Goal: Information Seeking & Learning: Learn about a topic

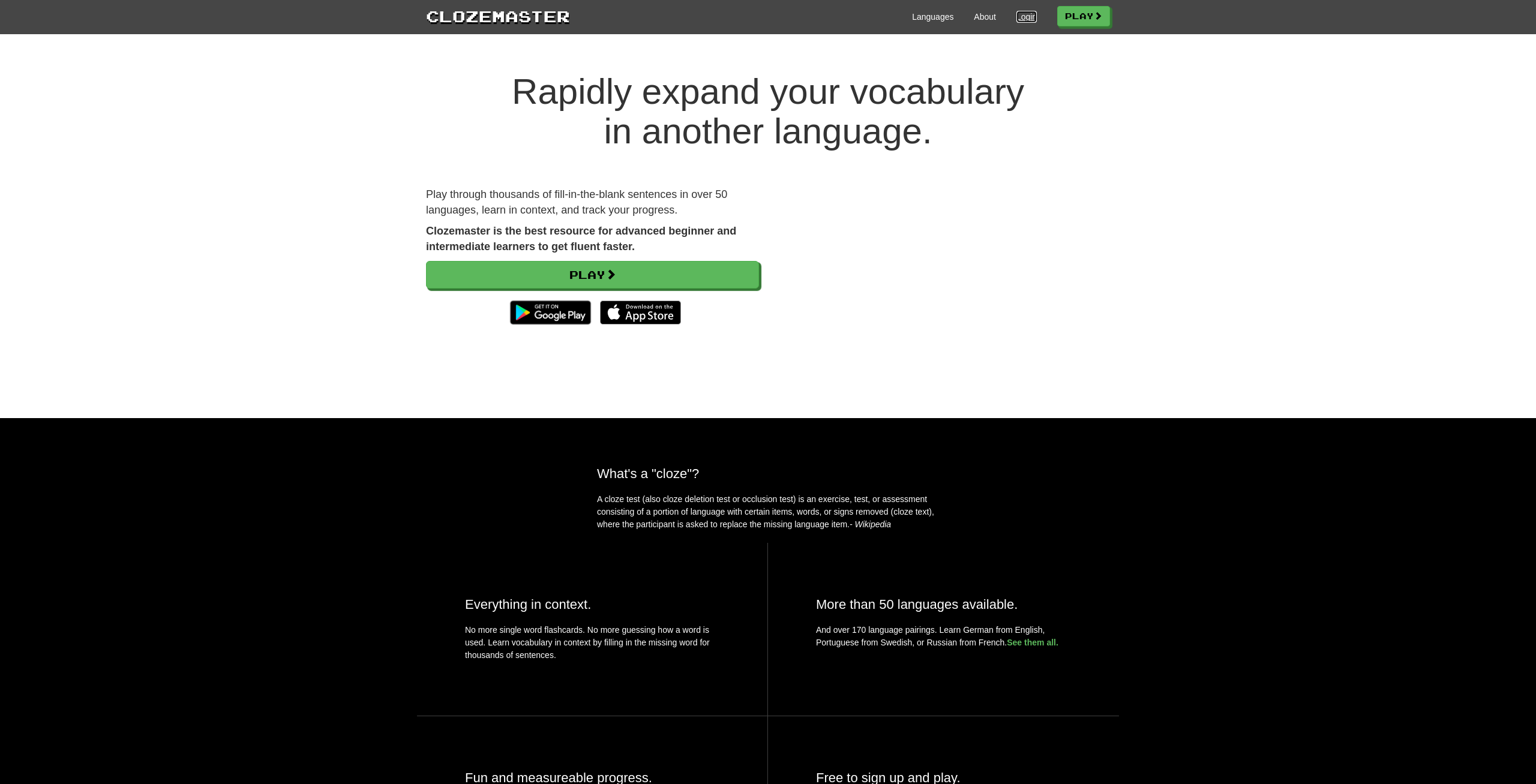
click at [1024, 13] on link "Login" at bounding box center [1027, 17] width 21 height 12
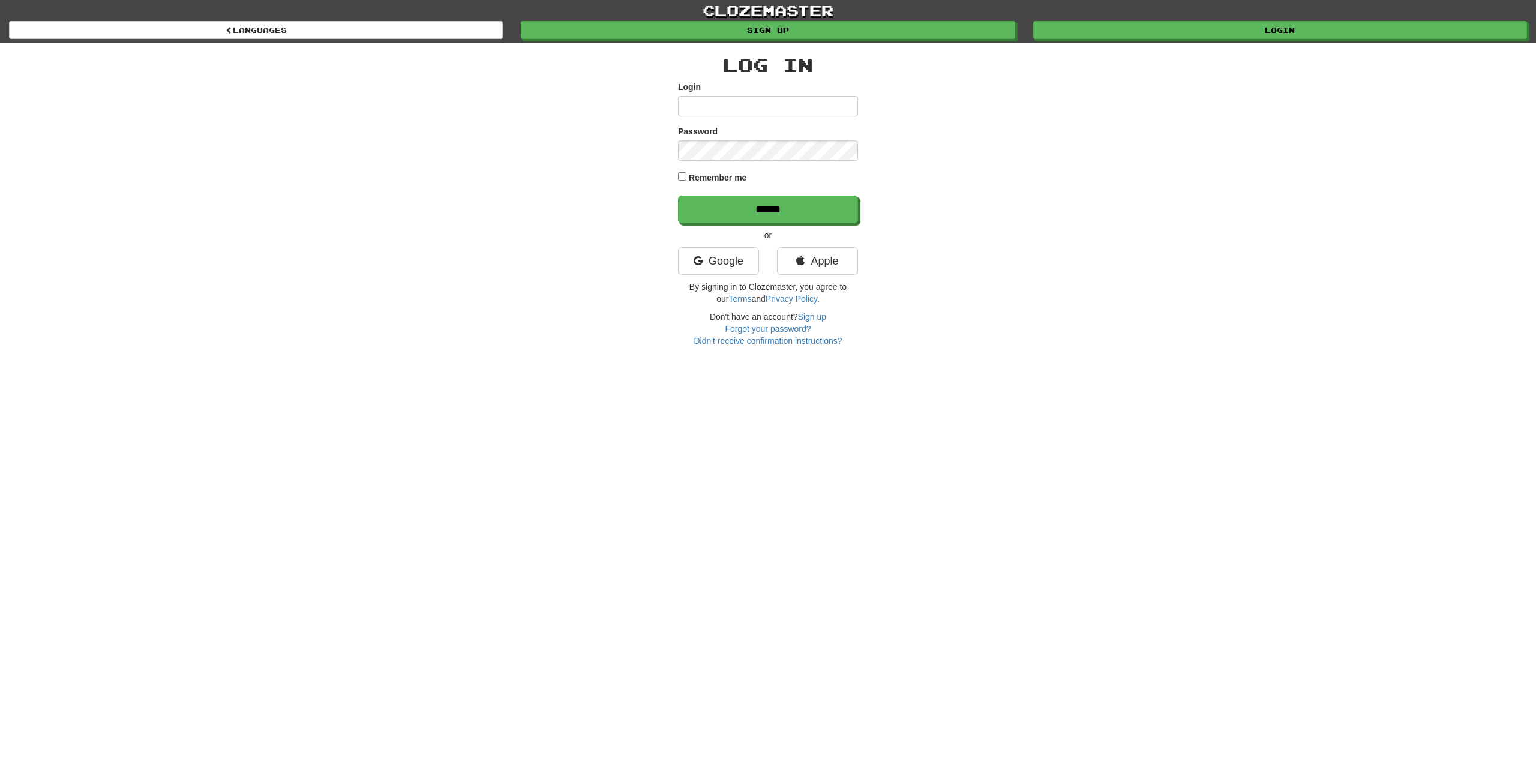
click at [743, 103] on input "Login" at bounding box center [768, 106] width 180 height 21
type input "**********"
click at [678, 195] on input "******" at bounding box center [768, 209] width 180 height 28
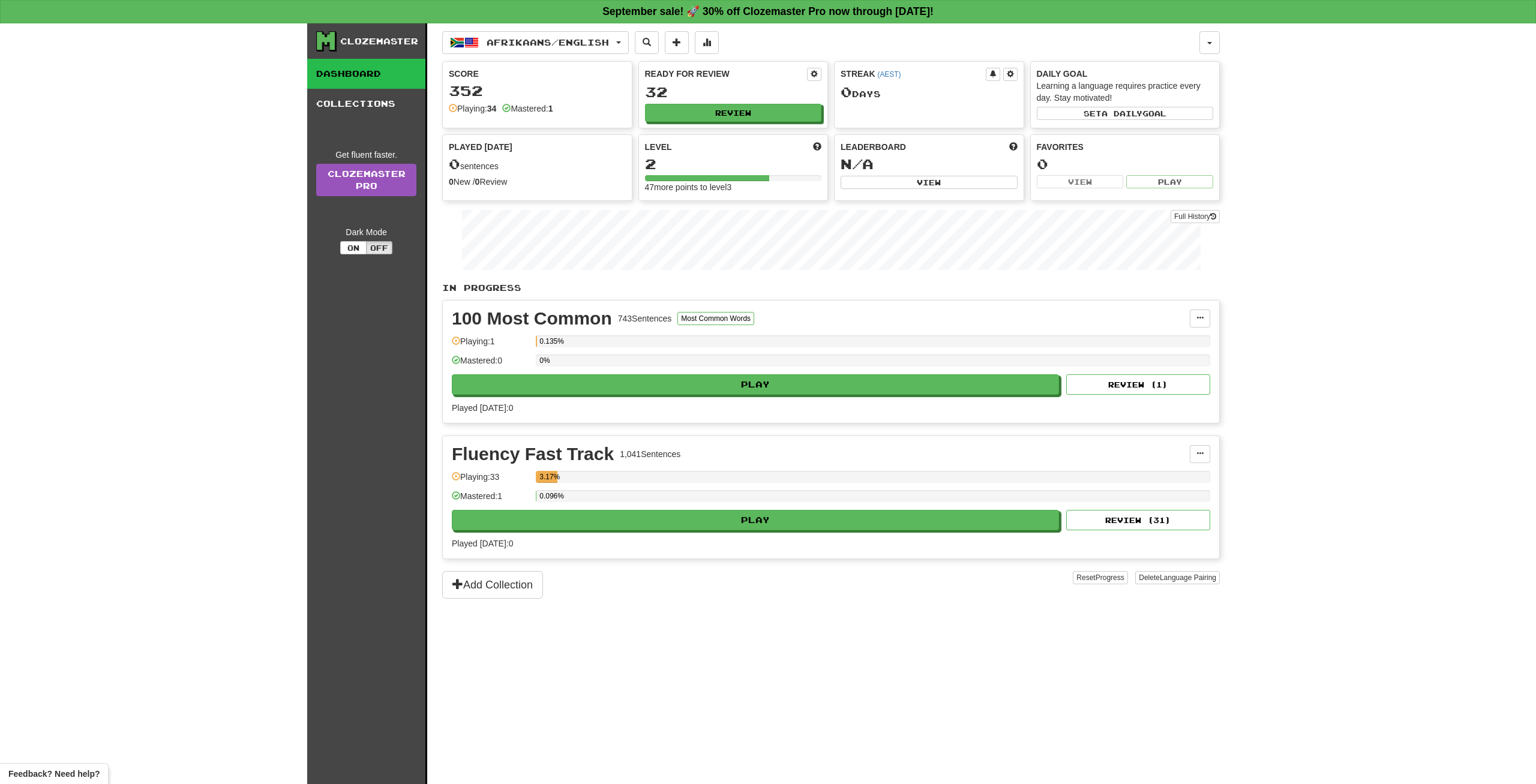
click at [156, 299] on div "Clozemaster Dashboard Collections Get fluent faster. Clozemaster Pro Dark Mode …" at bounding box center [768, 403] width 1536 height 760
click at [737, 108] on button "Review" at bounding box center [734, 113] width 177 height 18
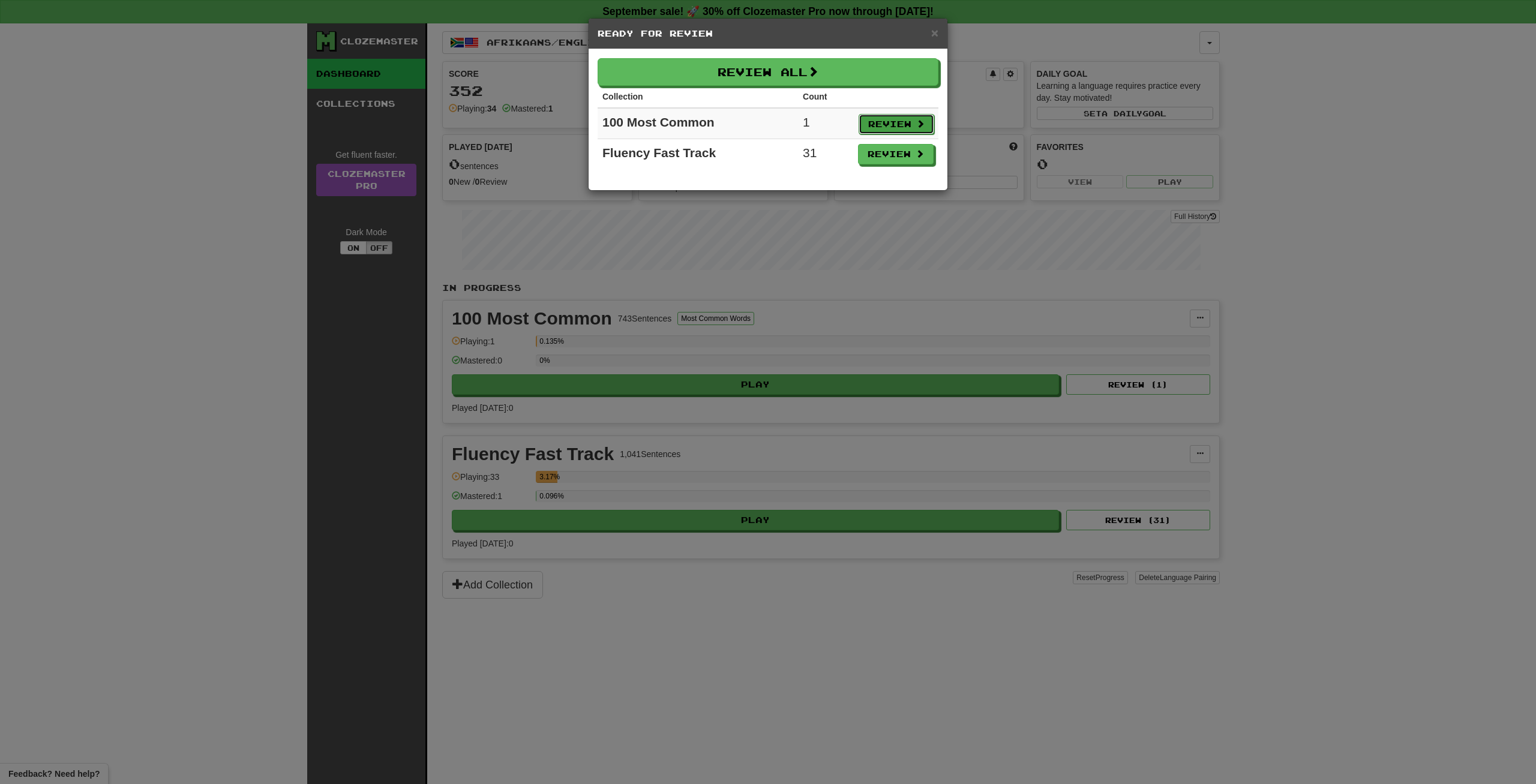
click at [905, 127] on button "Review" at bounding box center [896, 124] width 76 height 21
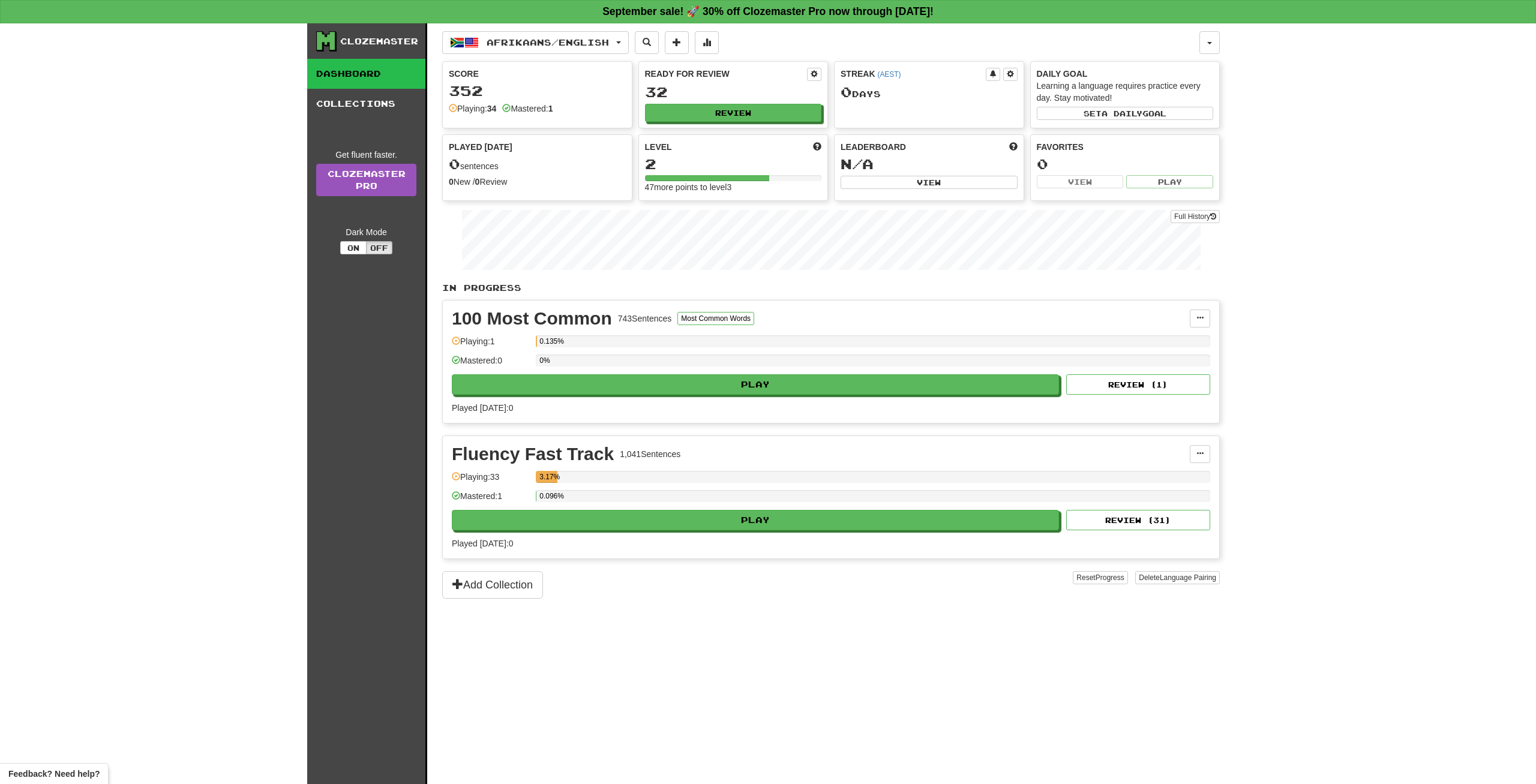
select select "**"
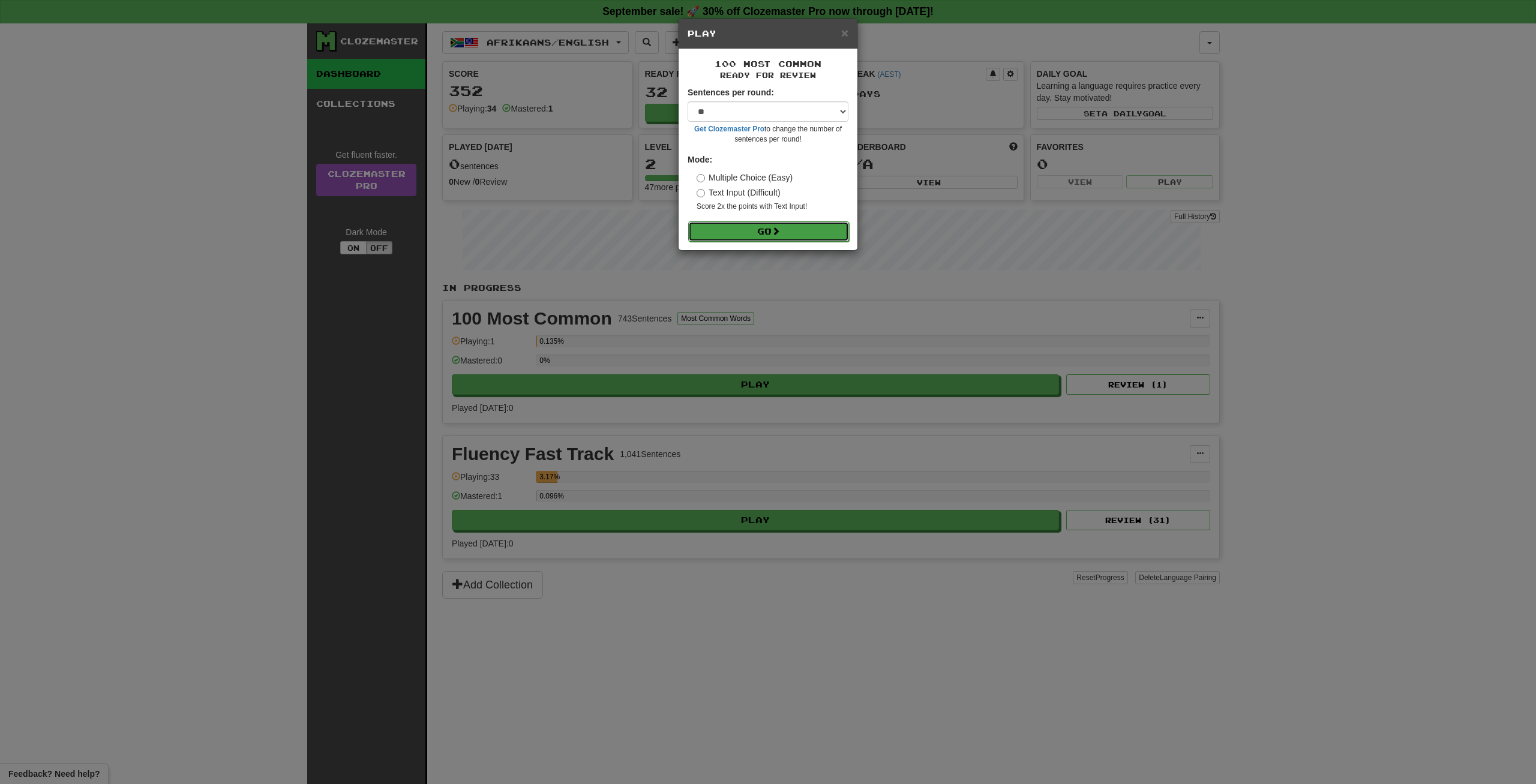
click at [763, 227] on button "Go" at bounding box center [768, 231] width 161 height 21
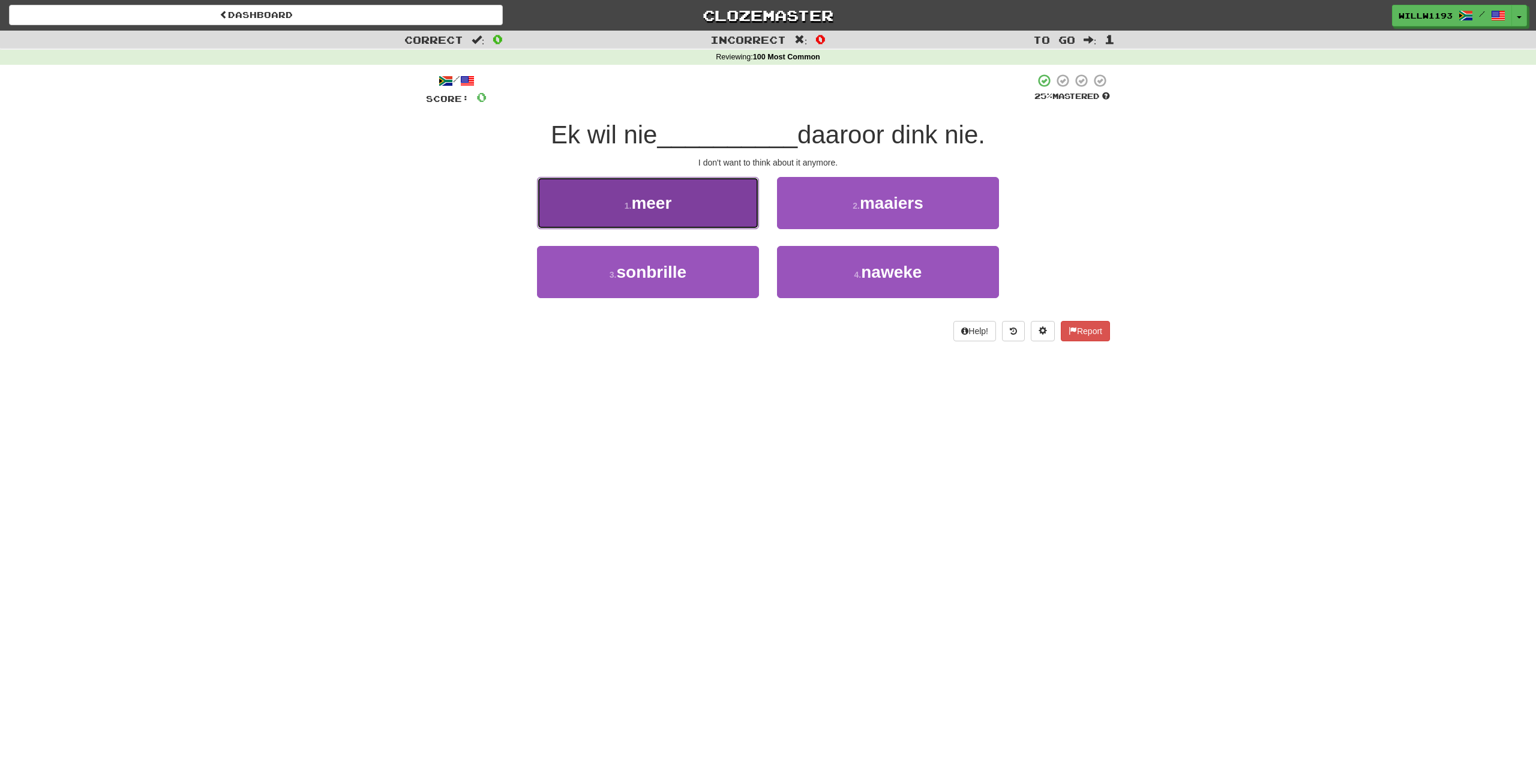
click at [691, 191] on button "1 . meer" at bounding box center [647, 202] width 222 height 52
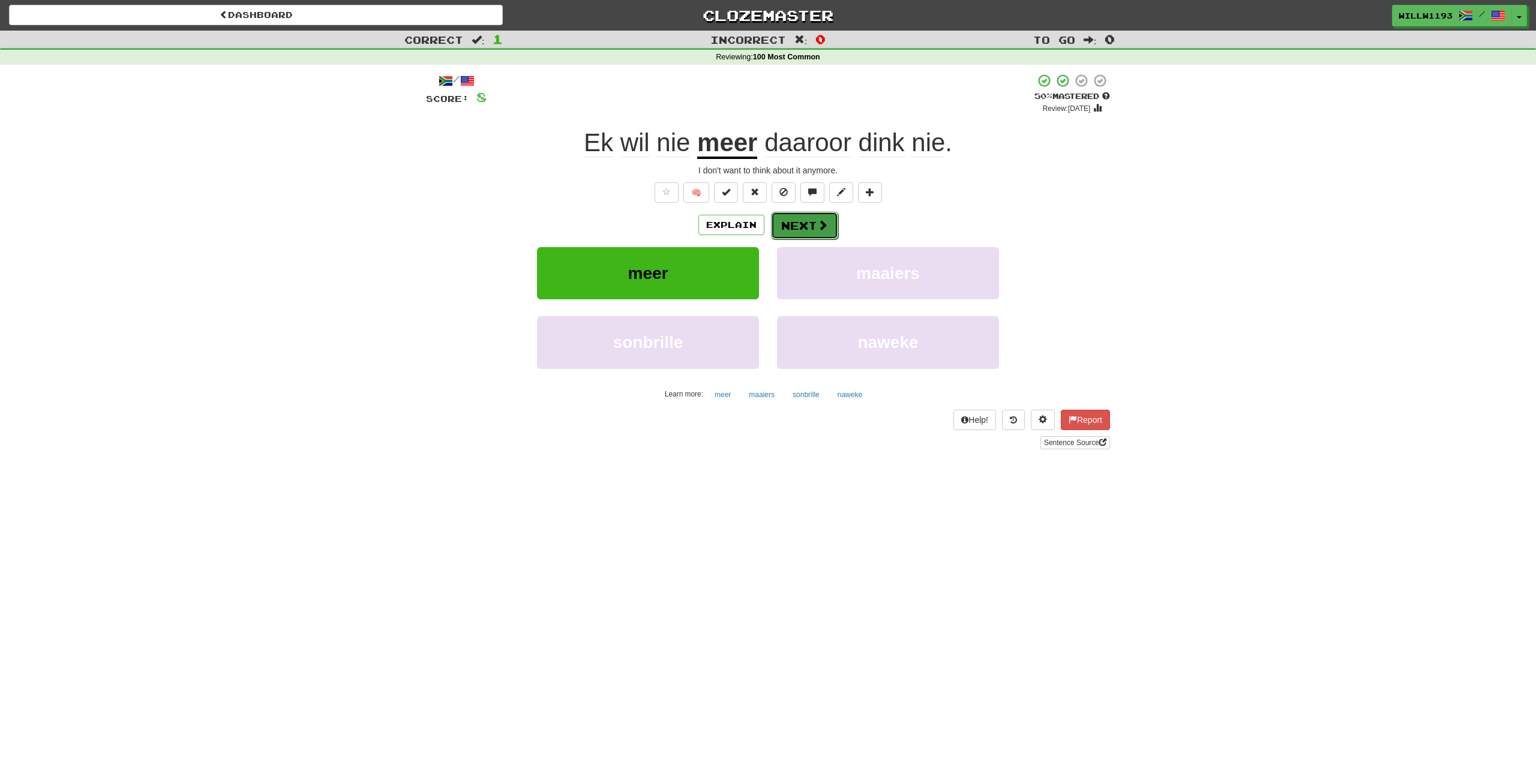
click at [824, 220] on span at bounding box center [822, 225] width 11 height 11
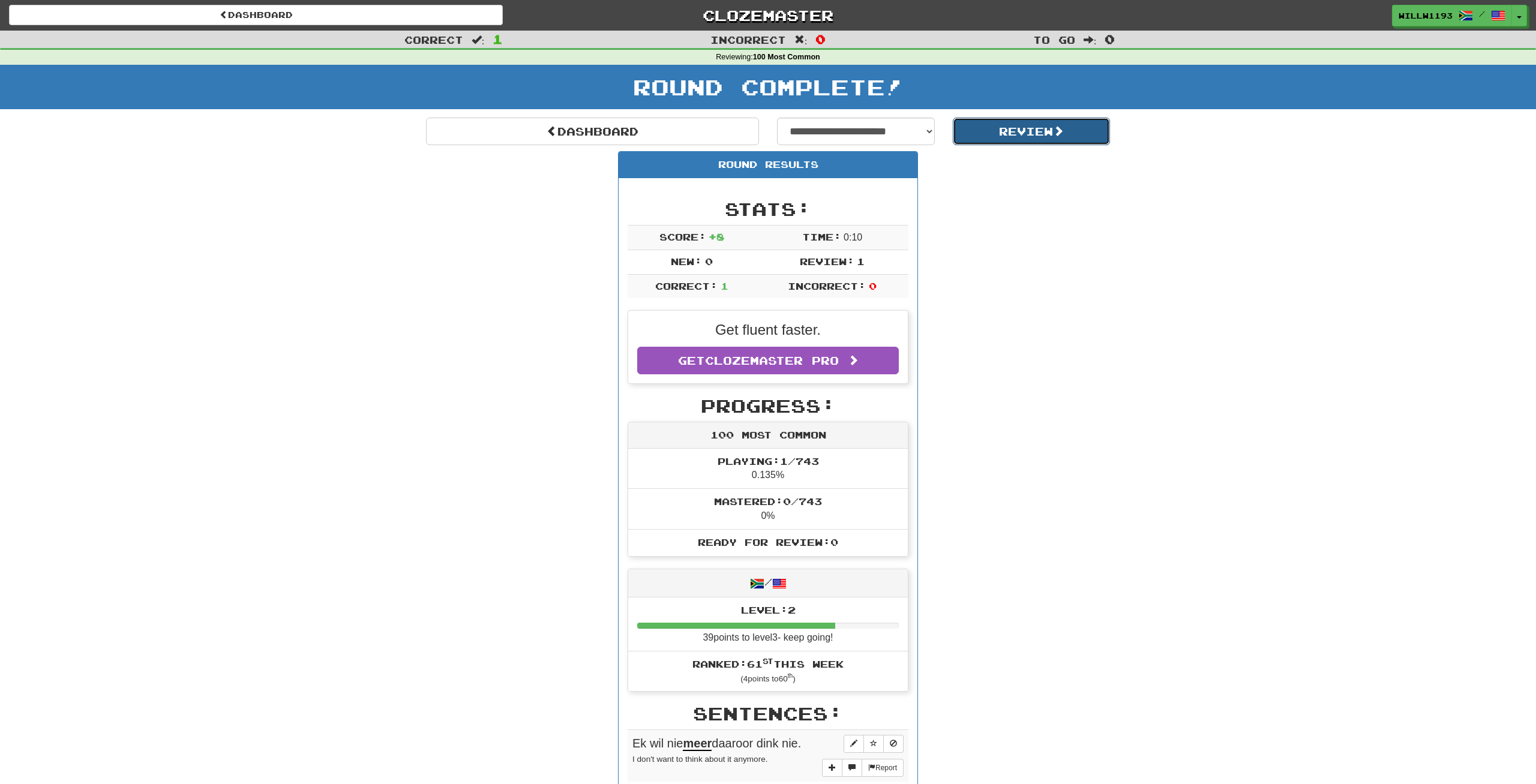
click at [1024, 135] on button "Review" at bounding box center [1031, 131] width 158 height 28
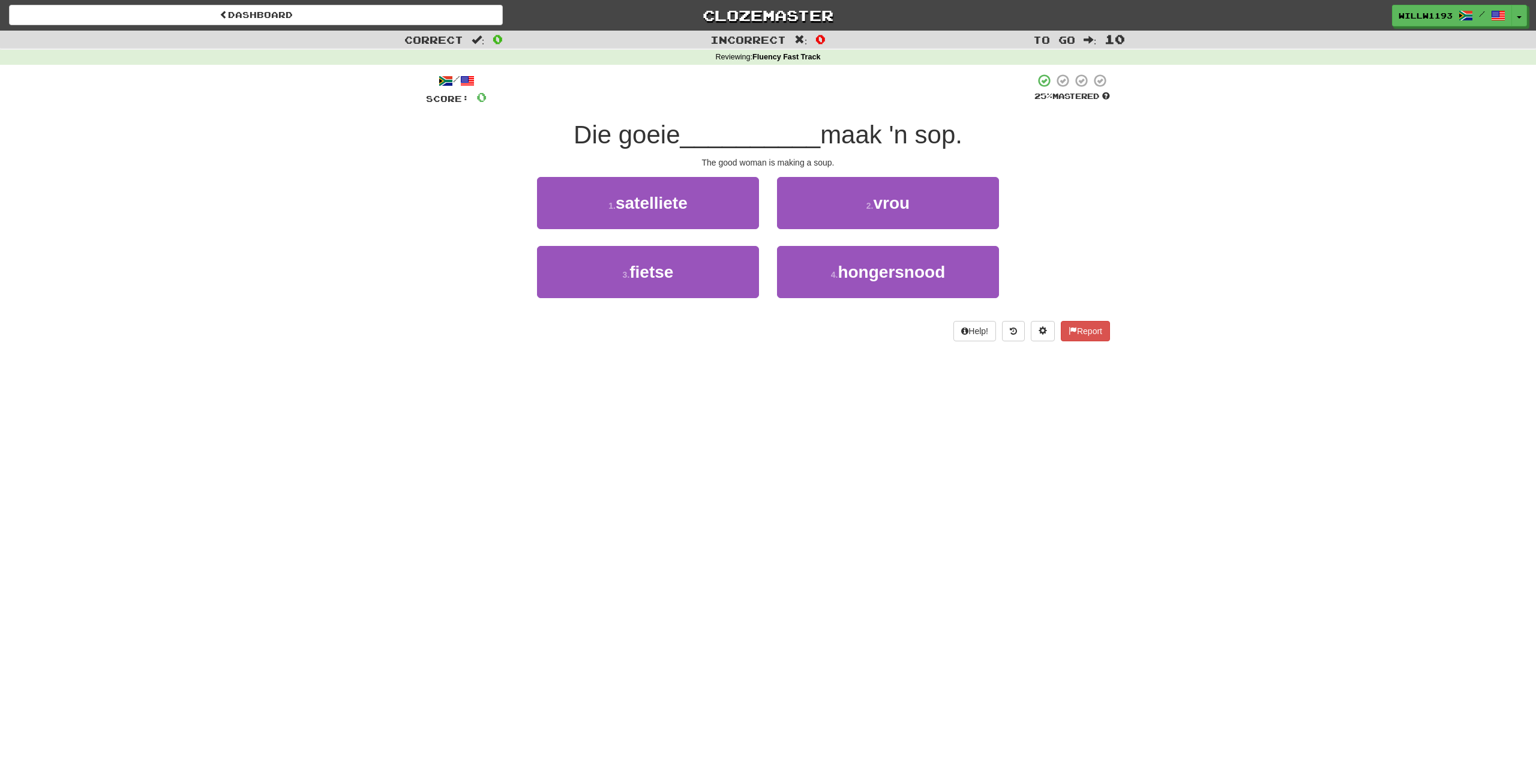
click at [641, 132] on span "Die goeie" at bounding box center [626, 135] width 106 height 28
click at [882, 180] on button "2 . vrou" at bounding box center [887, 202] width 222 height 52
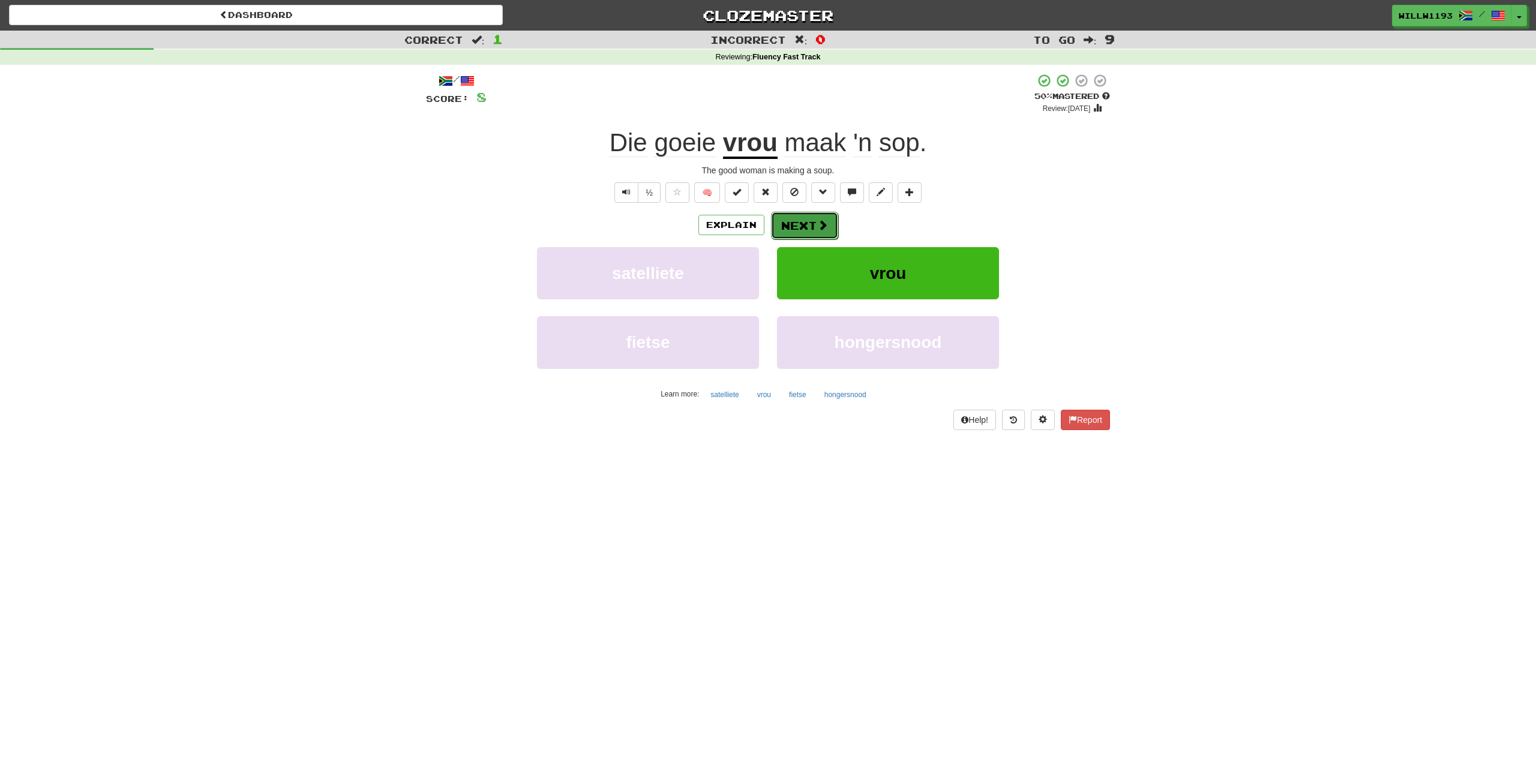
click at [783, 220] on button "Next" at bounding box center [804, 225] width 68 height 28
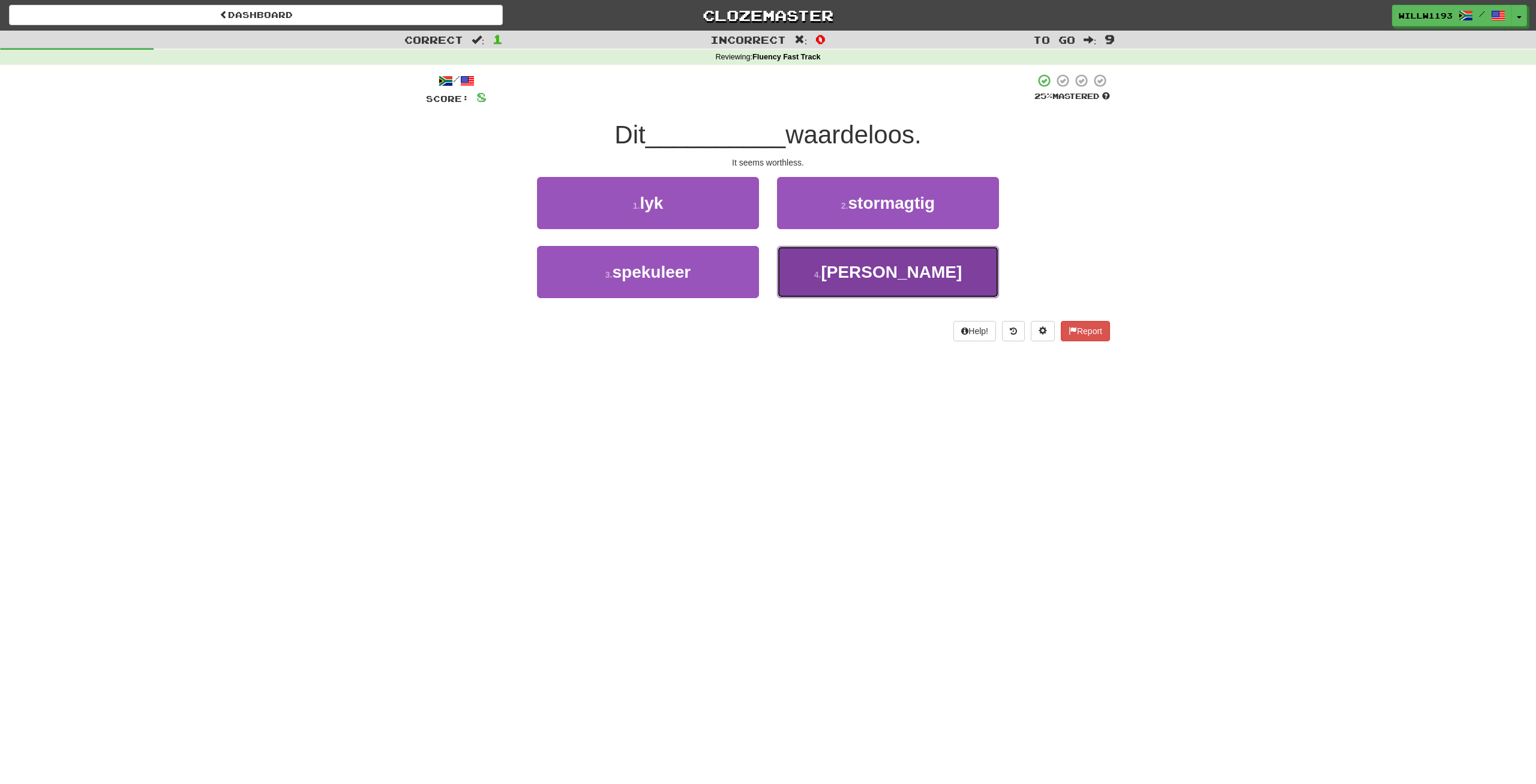
click at [885, 282] on button "4 . spoor" at bounding box center [887, 272] width 222 height 52
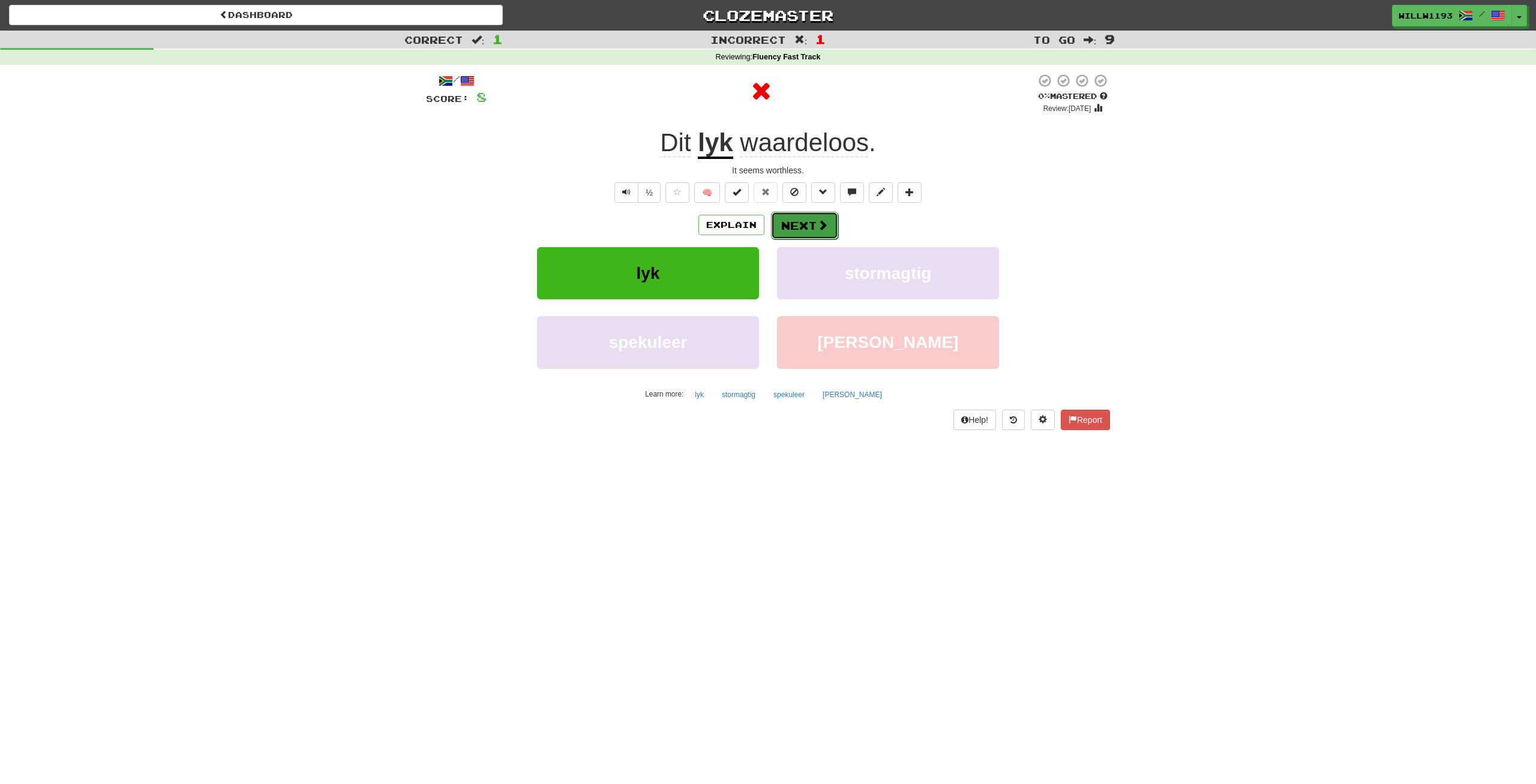
click at [820, 229] on span at bounding box center [822, 225] width 11 height 11
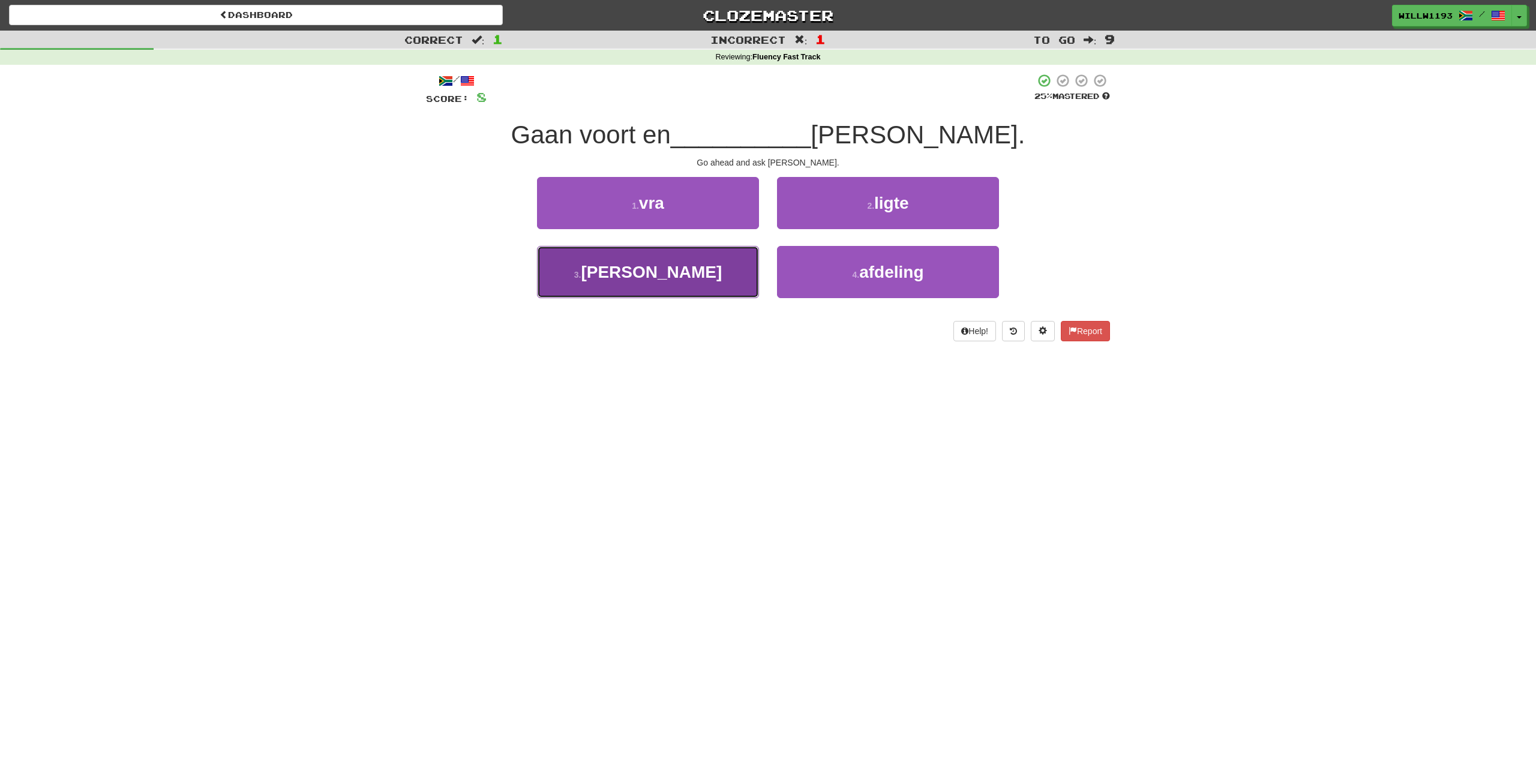
click at [574, 256] on button "3 . spoor" at bounding box center [647, 272] width 222 height 52
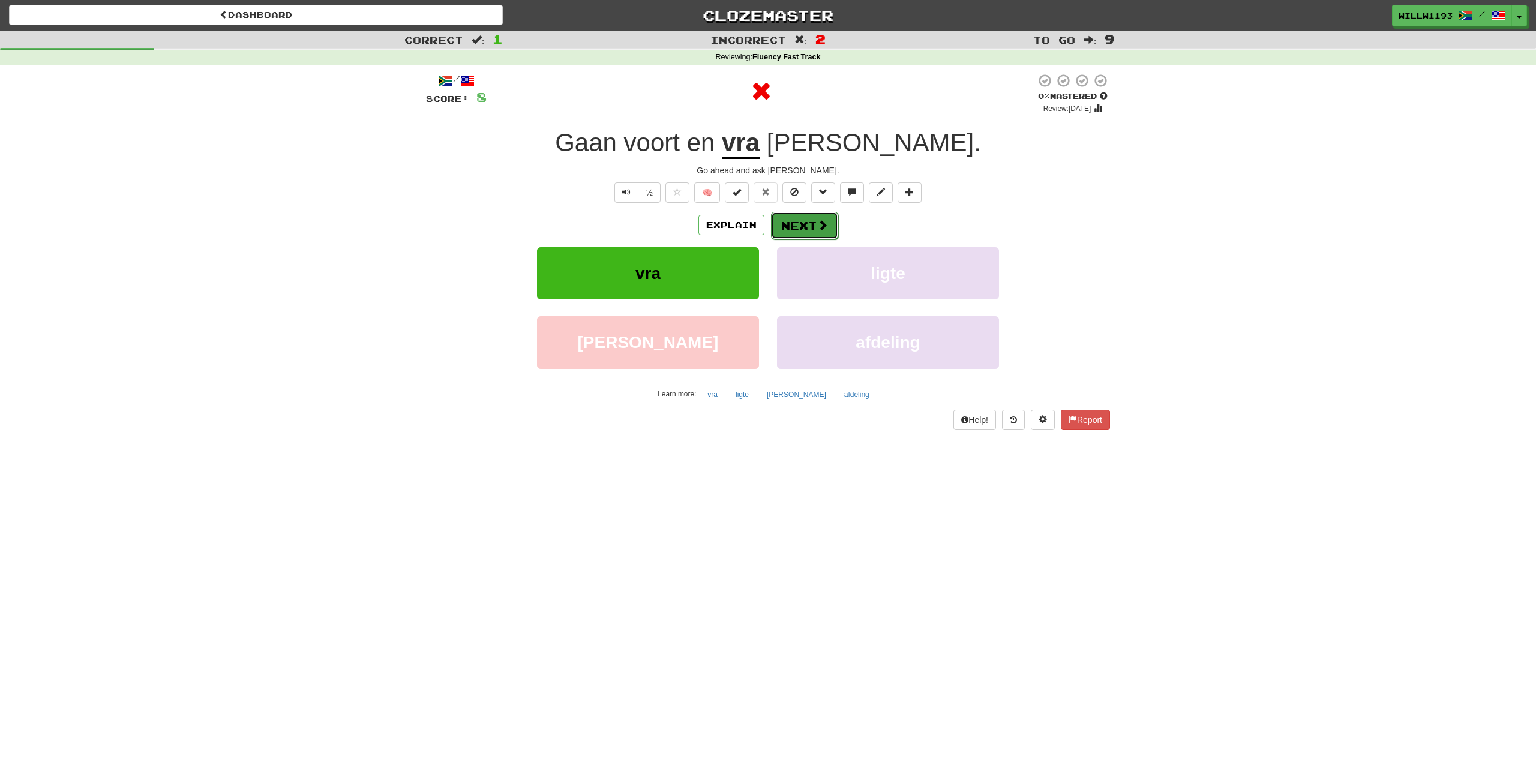
click at [818, 226] on span at bounding box center [822, 225] width 11 height 11
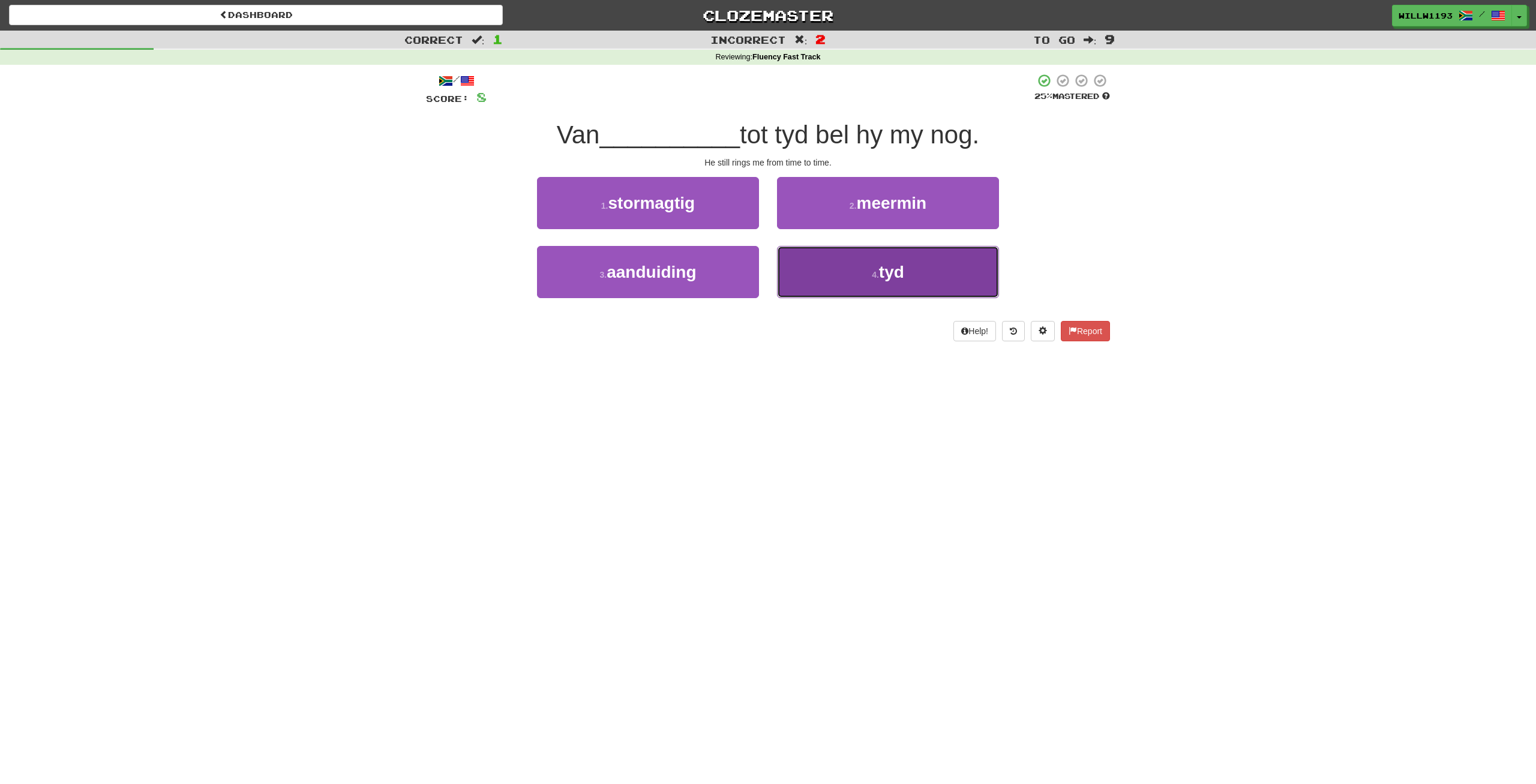
click at [898, 254] on button "4 . tyd" at bounding box center [887, 272] width 222 height 52
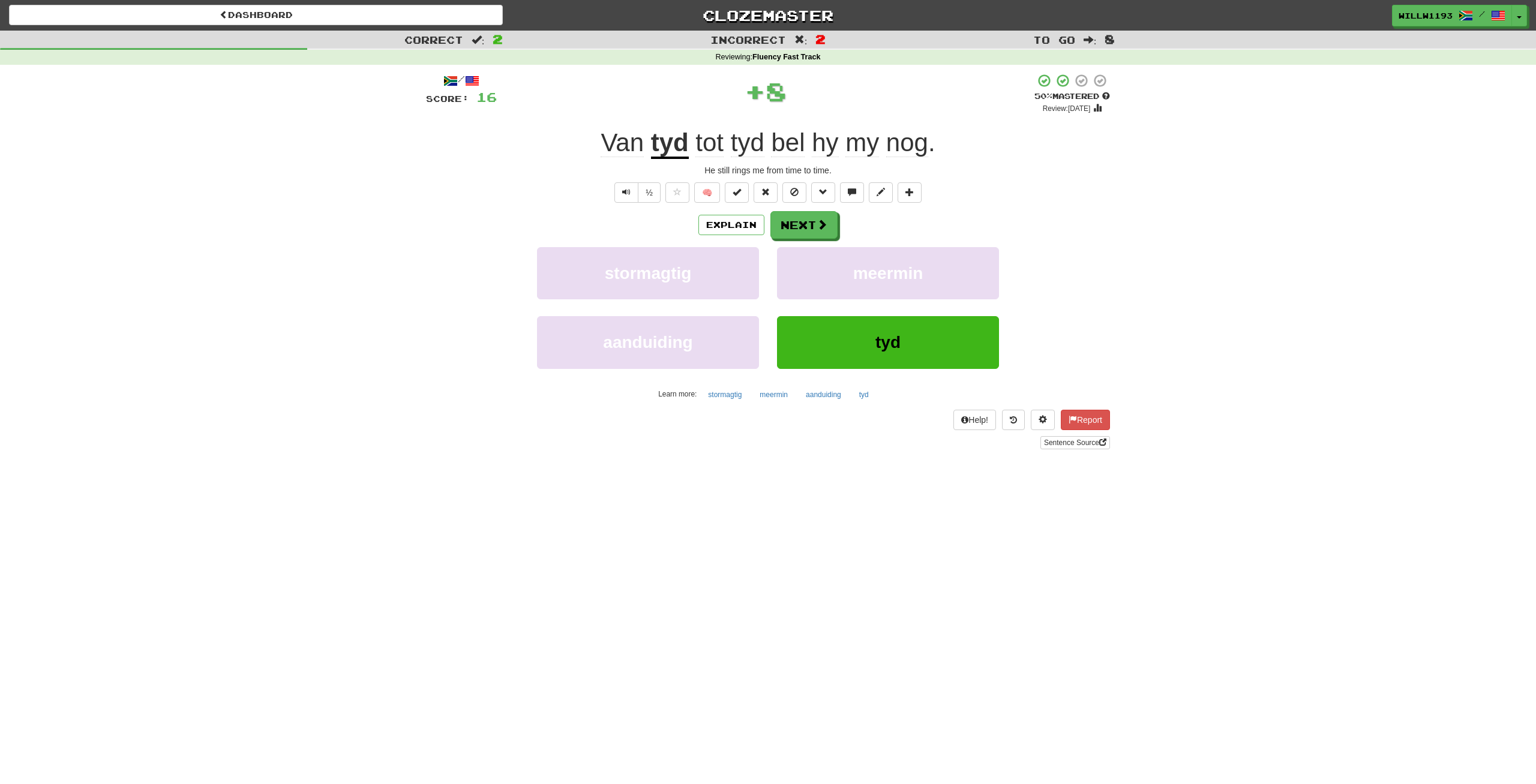
click at [677, 150] on u "tyd" at bounding box center [669, 144] width 38 height 31
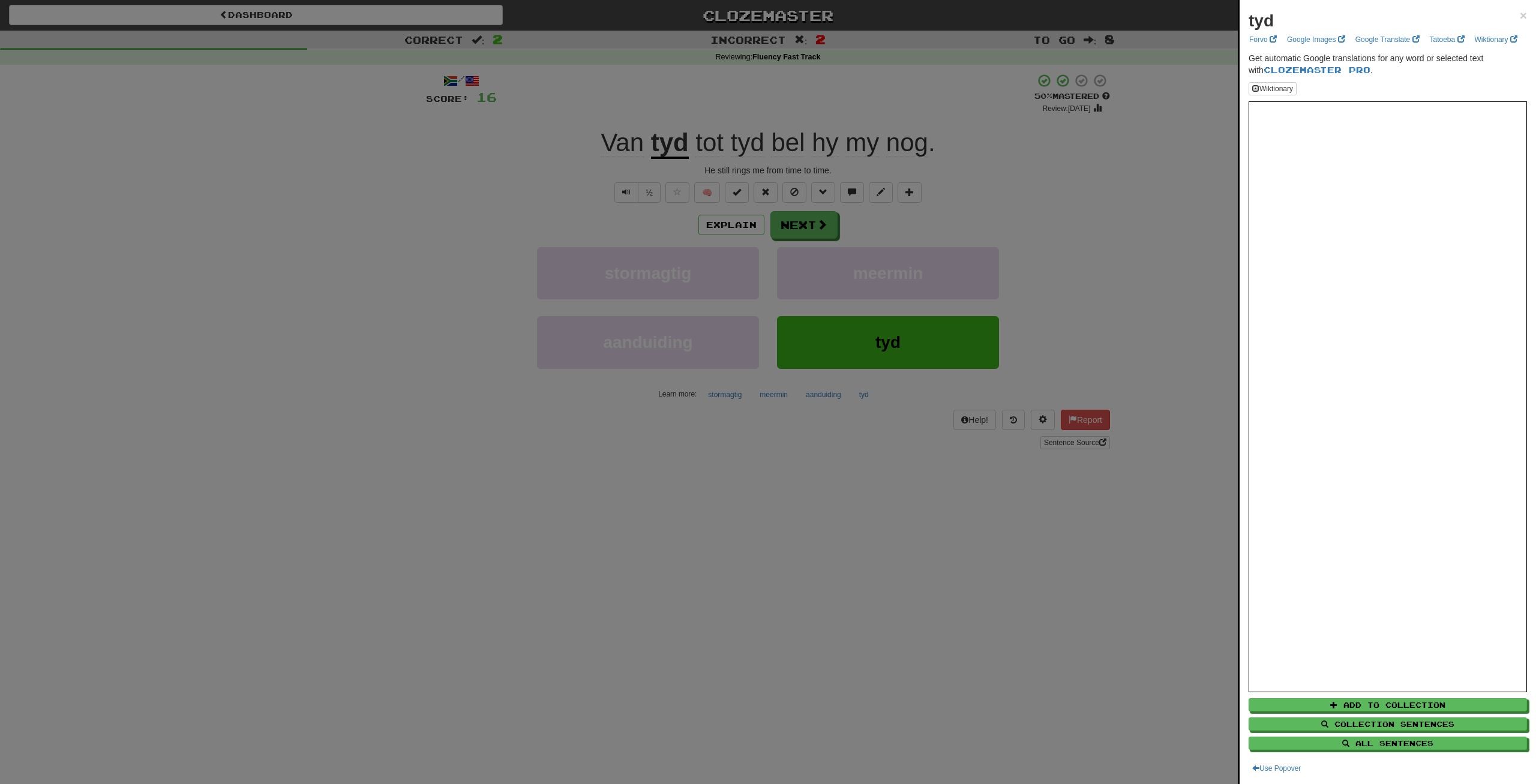
click at [476, 278] on div at bounding box center [768, 392] width 1536 height 784
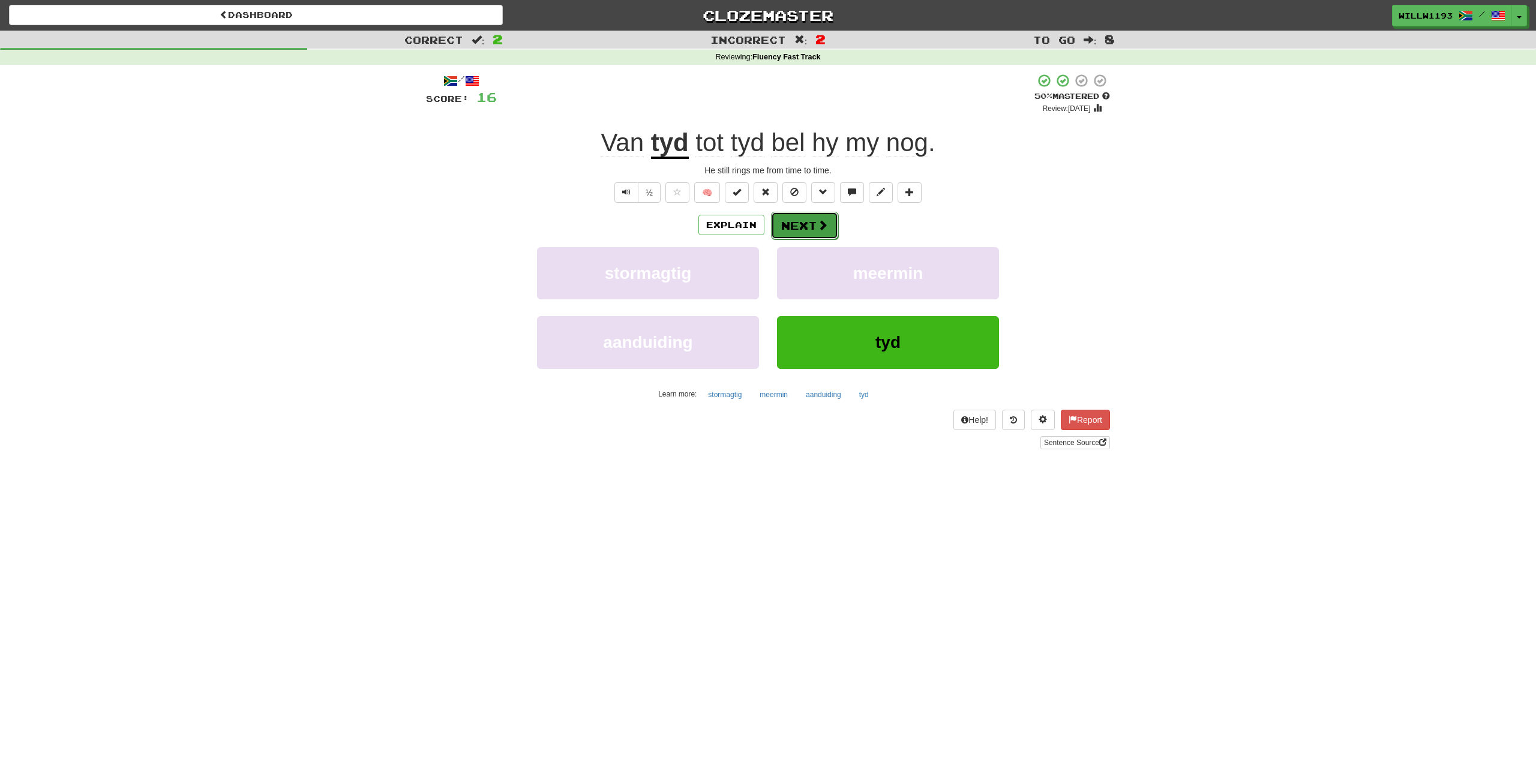
click at [804, 221] on button "Next" at bounding box center [804, 225] width 68 height 28
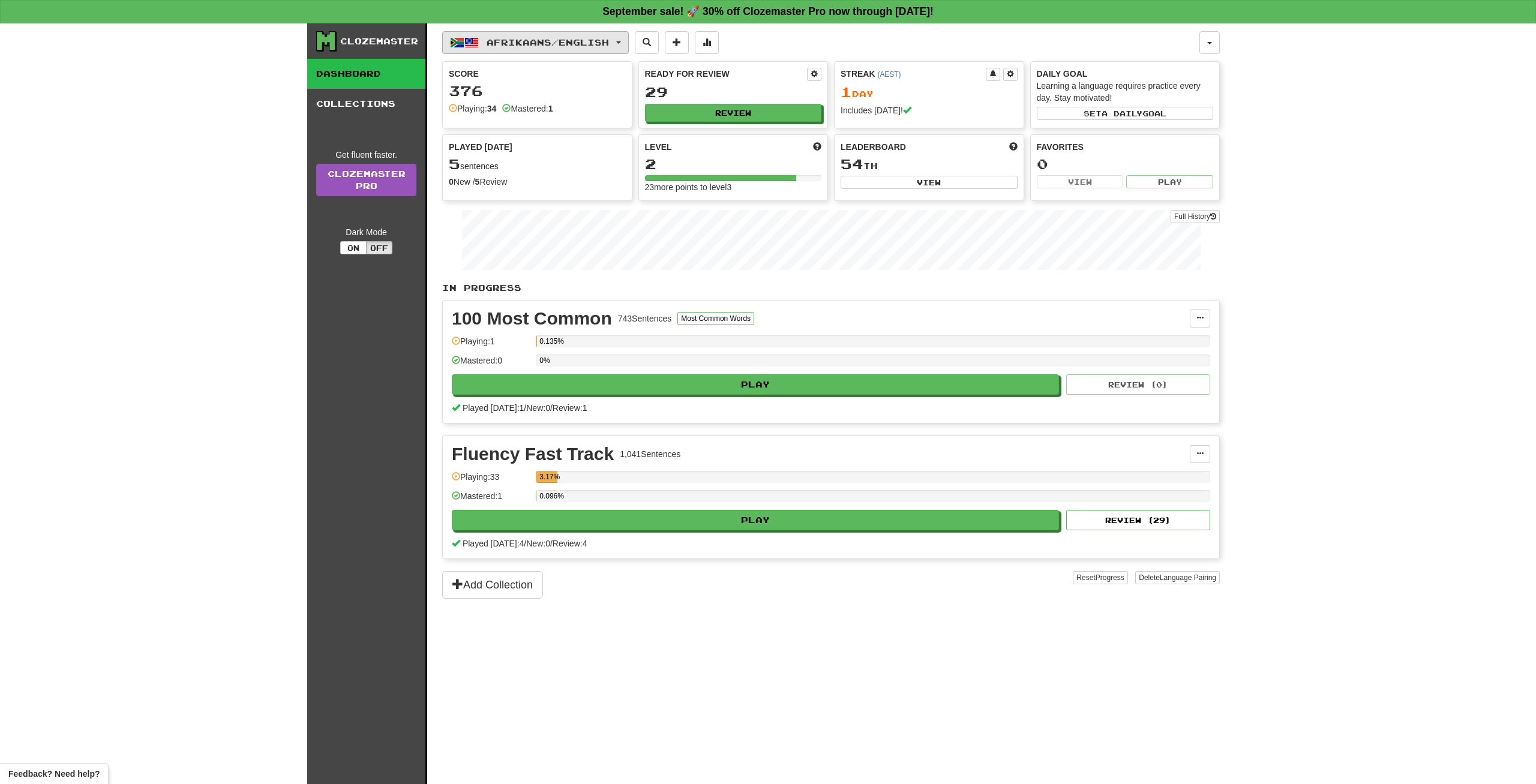
click at [543, 40] on span "Afrikaans / English" at bounding box center [548, 42] width 122 height 10
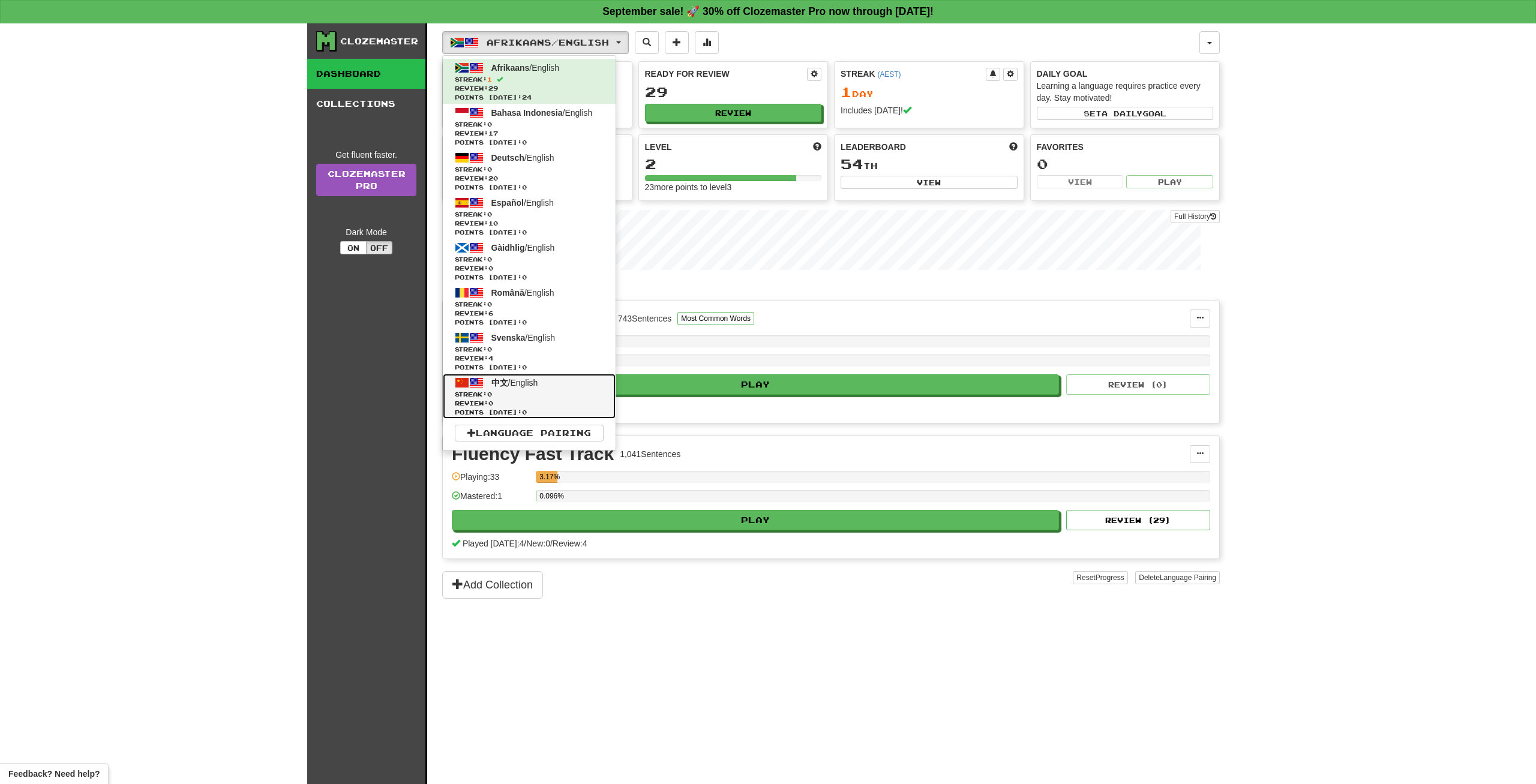
click at [538, 381] on span "中文 / English" at bounding box center [514, 382] width 47 height 10
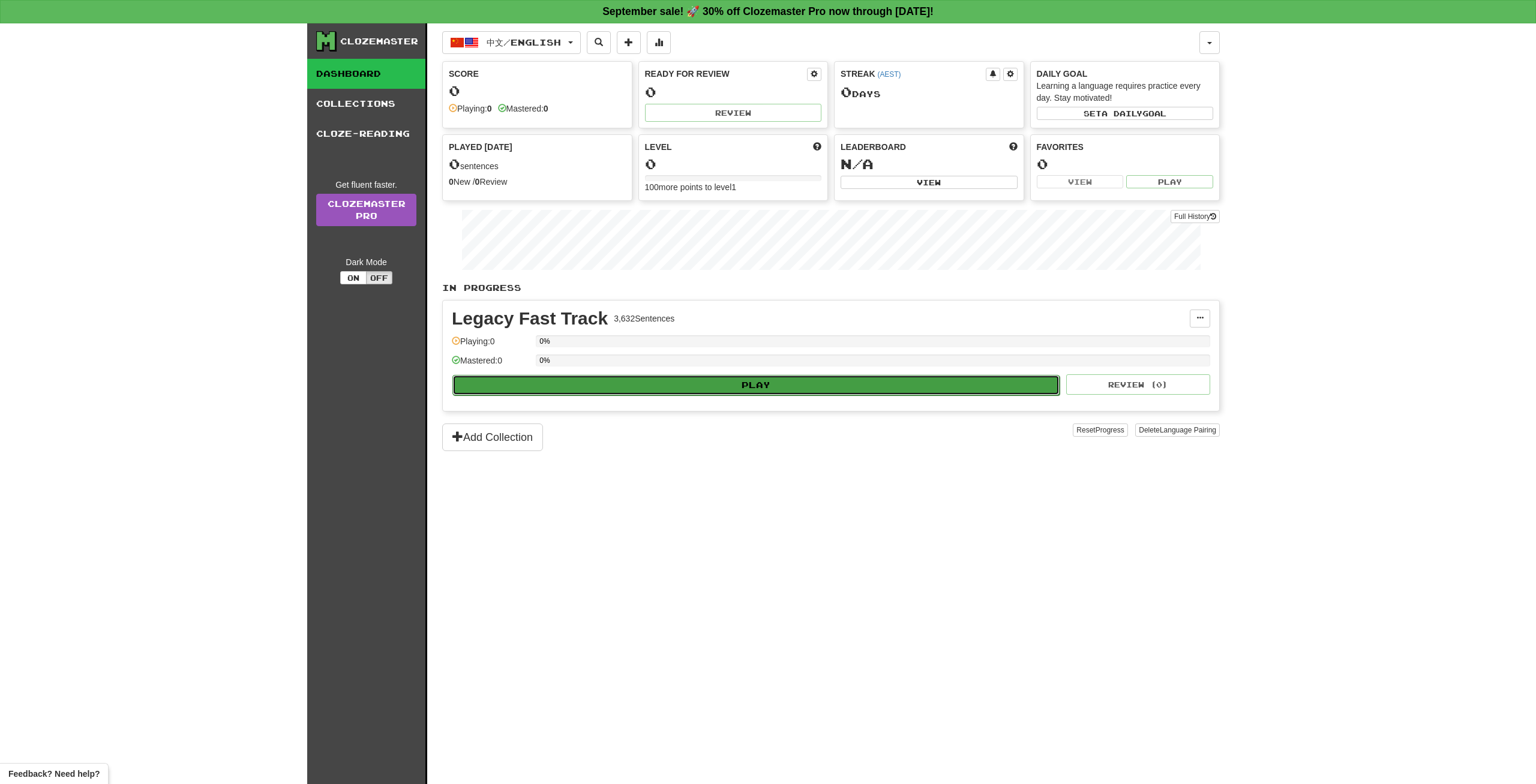
click at [707, 391] on button "Play" at bounding box center [756, 385] width 607 height 21
select select "**"
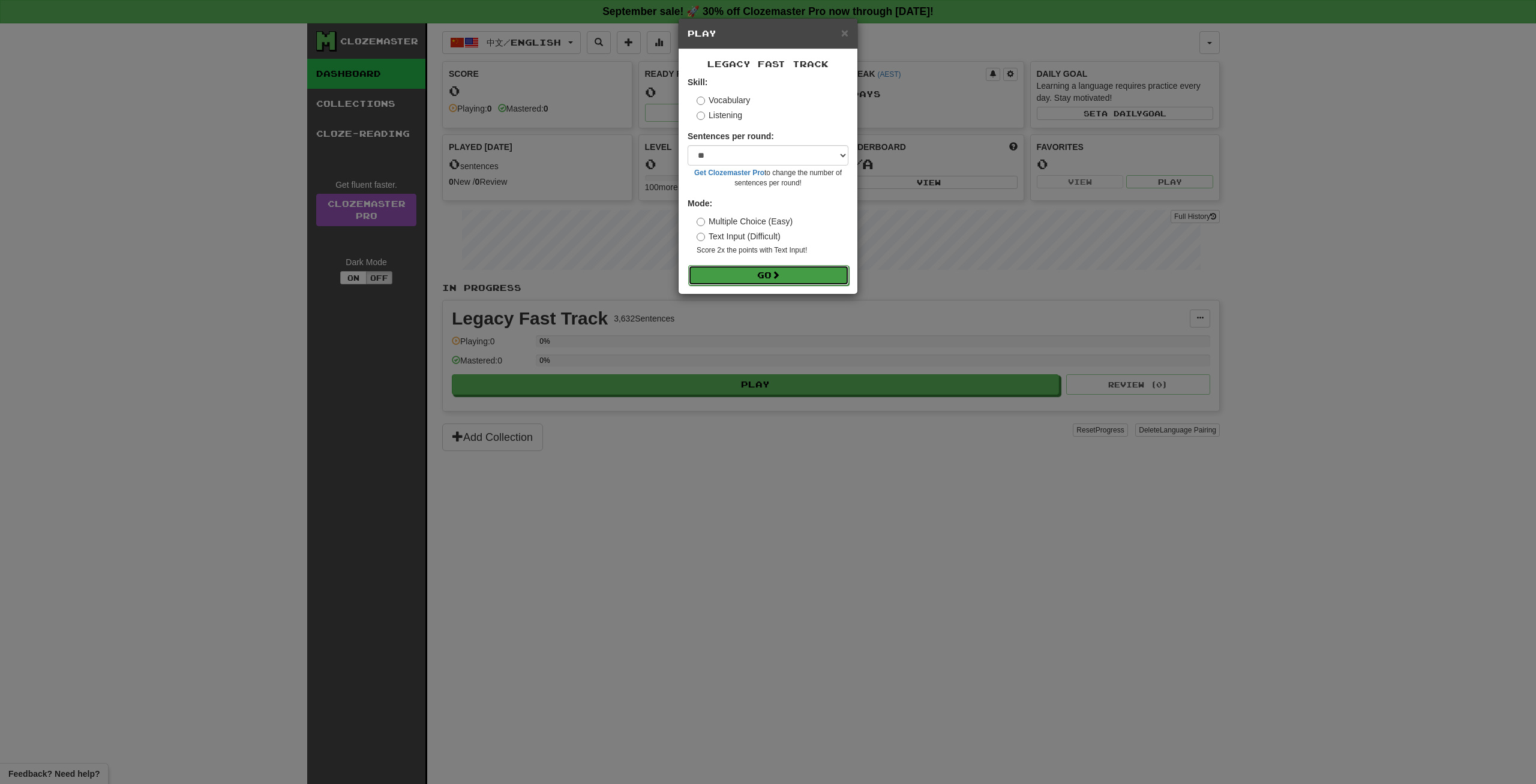
click at [748, 275] on button "Go" at bounding box center [768, 275] width 161 height 21
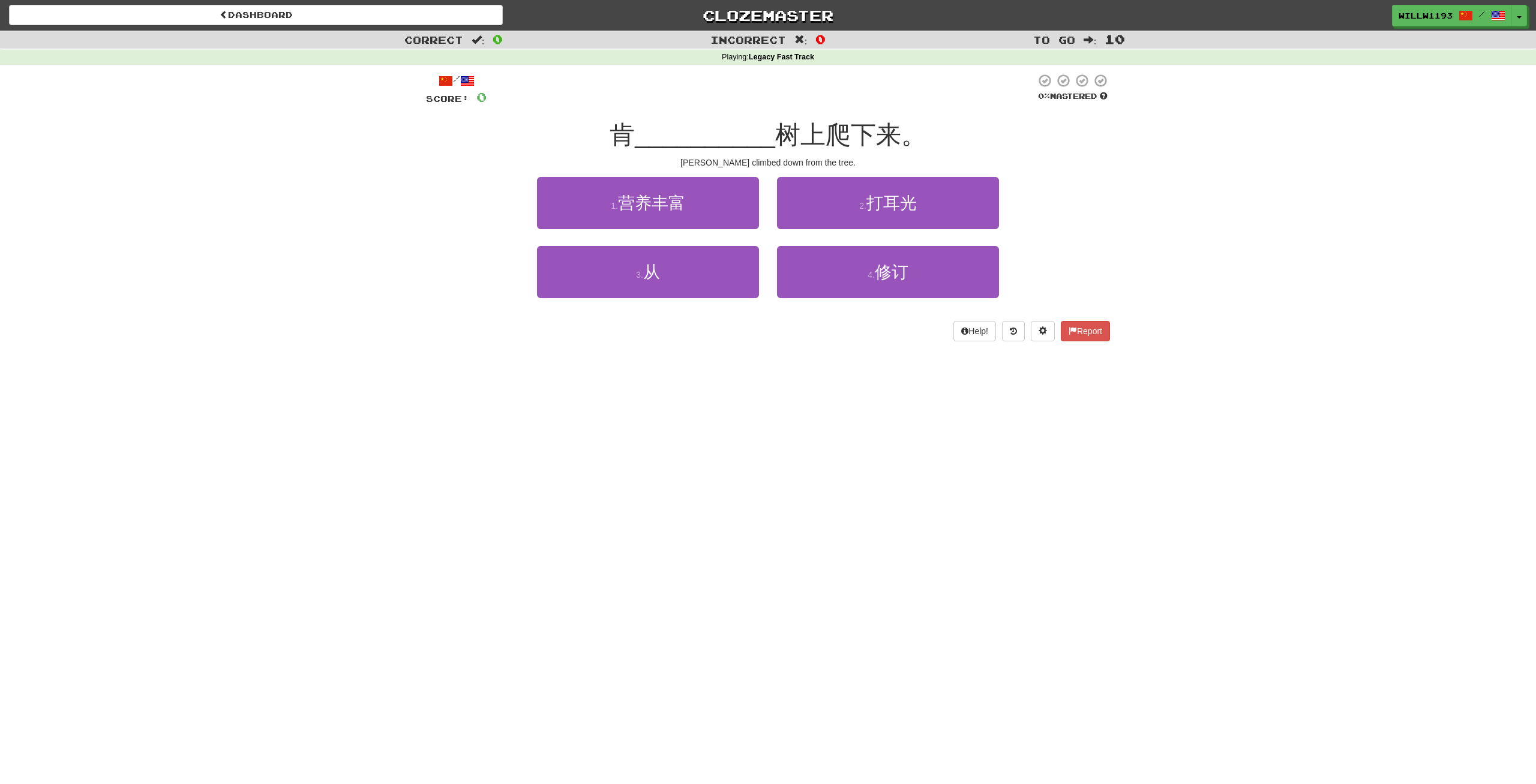
click at [919, 245] on div "2 . 打耳光" at bounding box center [887, 211] width 240 height 69
click at [905, 268] on span "修订" at bounding box center [891, 272] width 33 height 19
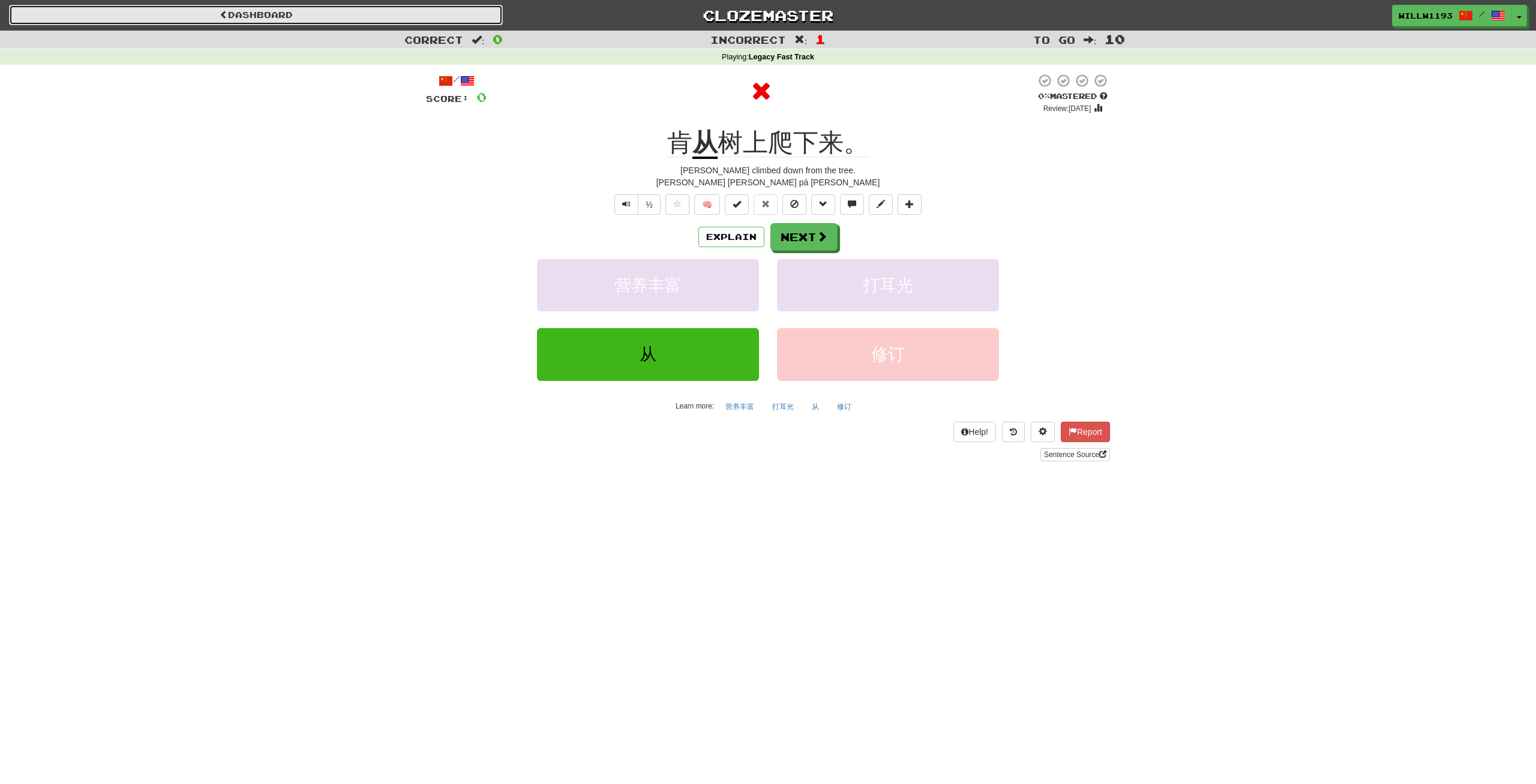
click at [320, 13] on link "Dashboard" at bounding box center [256, 15] width 494 height 21
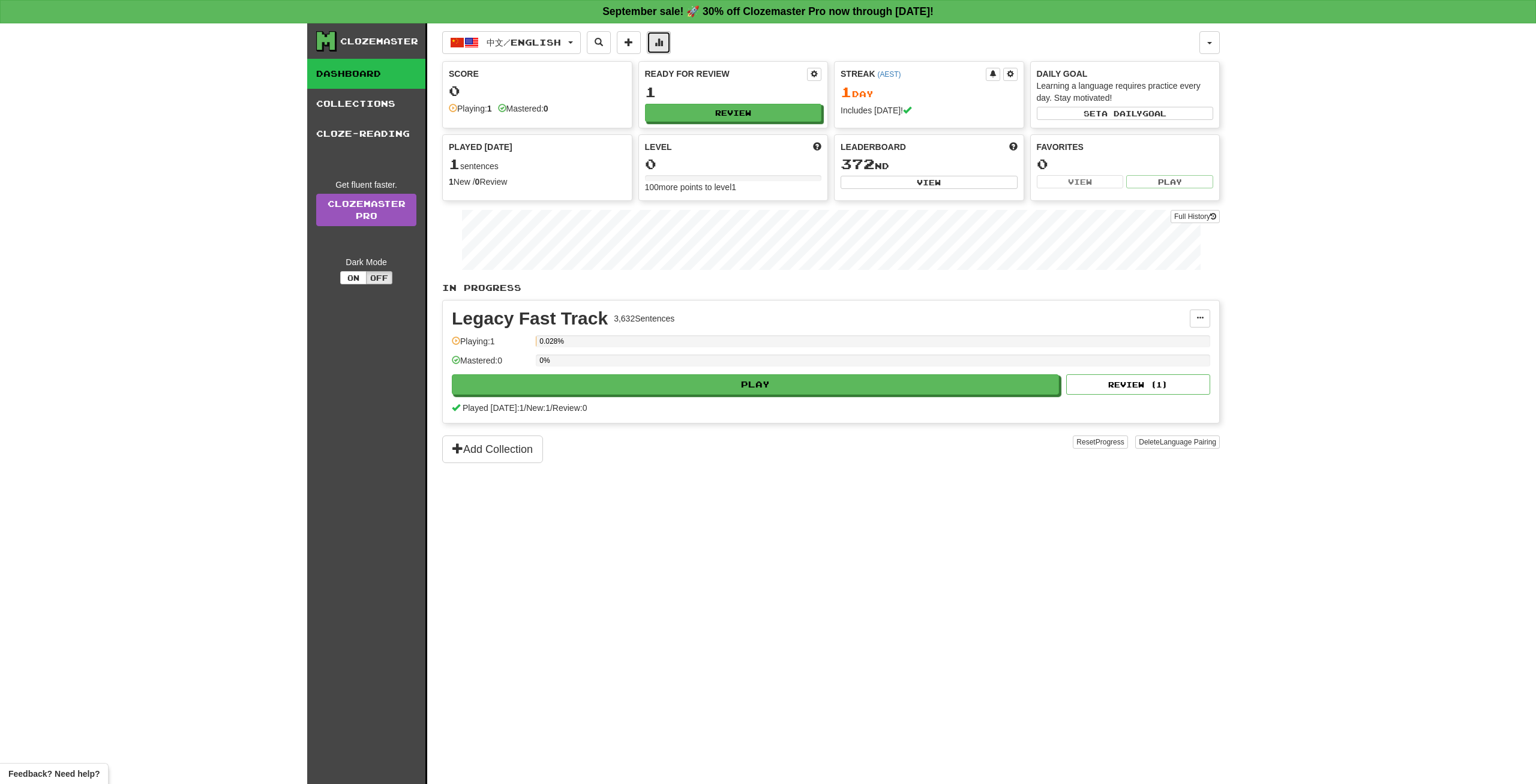
click at [663, 42] on span at bounding box center [658, 42] width 8 height 8
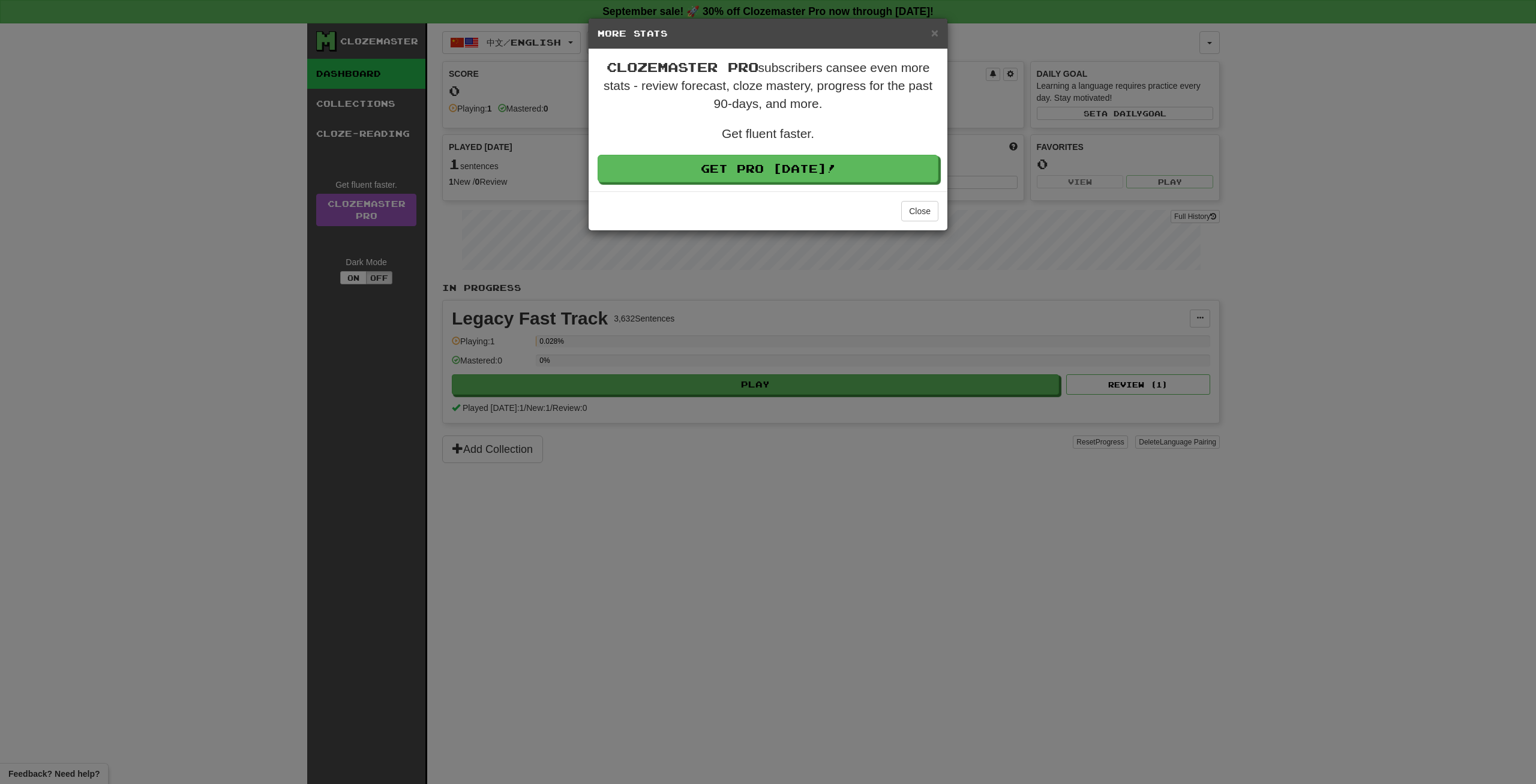
click at [1204, 57] on div "× More Stats Clozemaster Pro subscribers can see even more stats - review forec…" at bounding box center [768, 392] width 1536 height 784
